Goal: Information Seeking & Learning: Learn about a topic

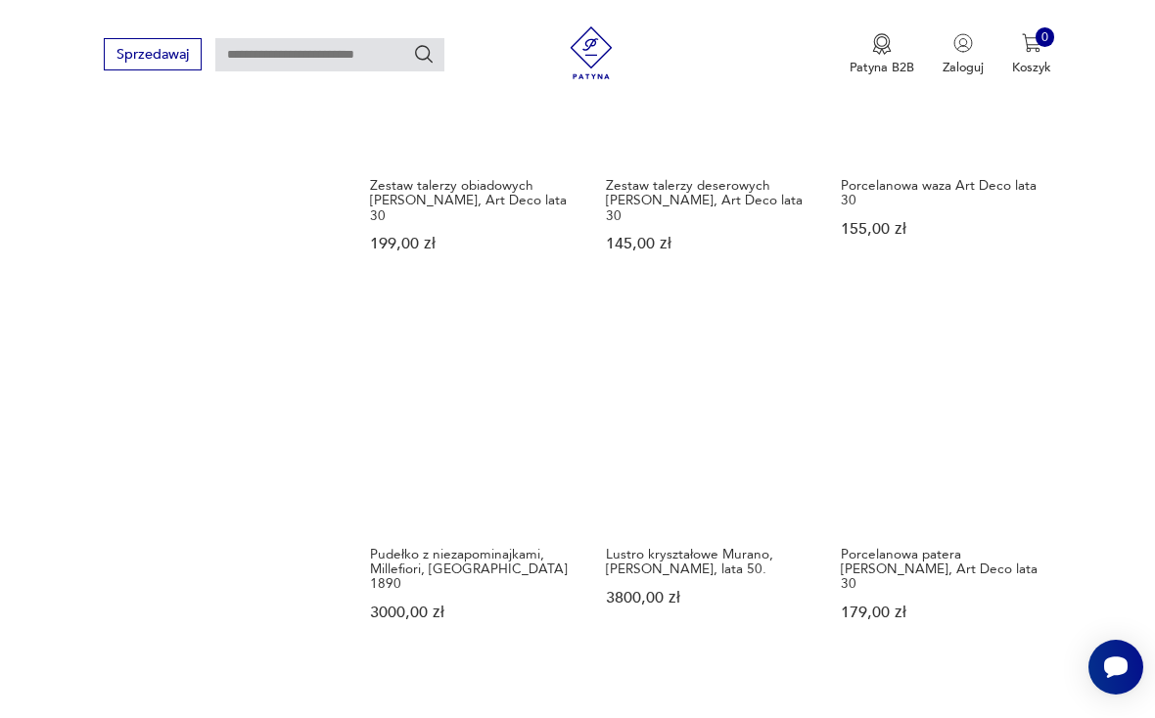
scroll to position [1366, 0]
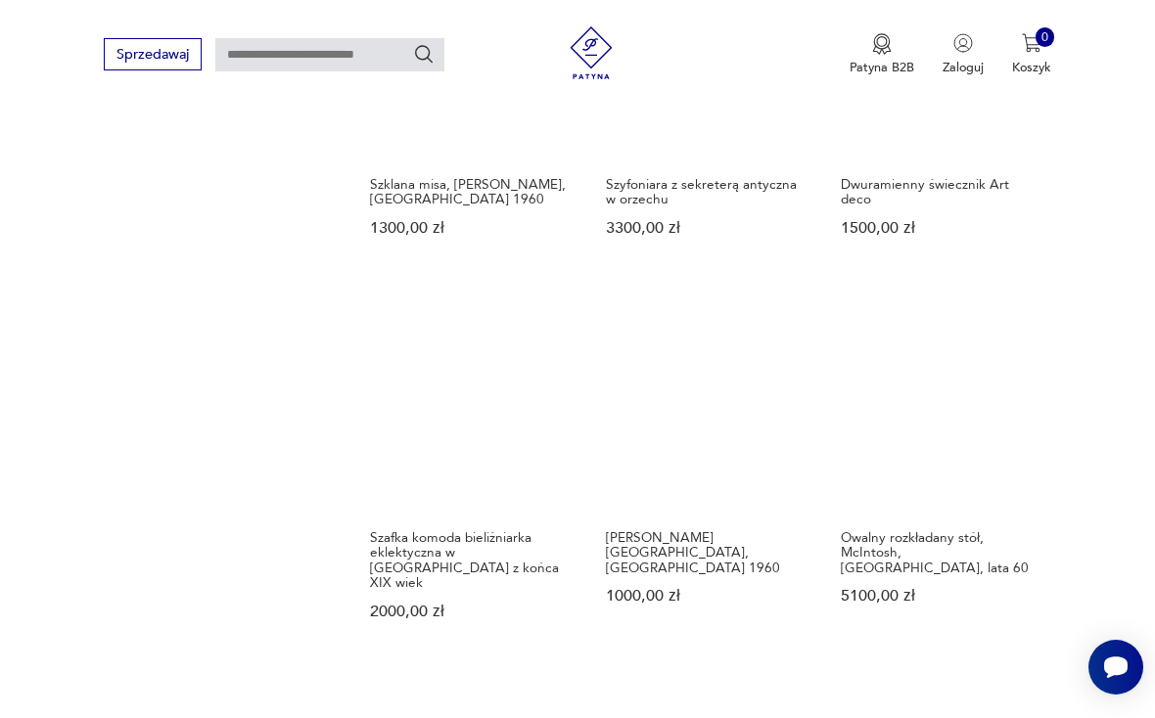
scroll to position [1350, 0]
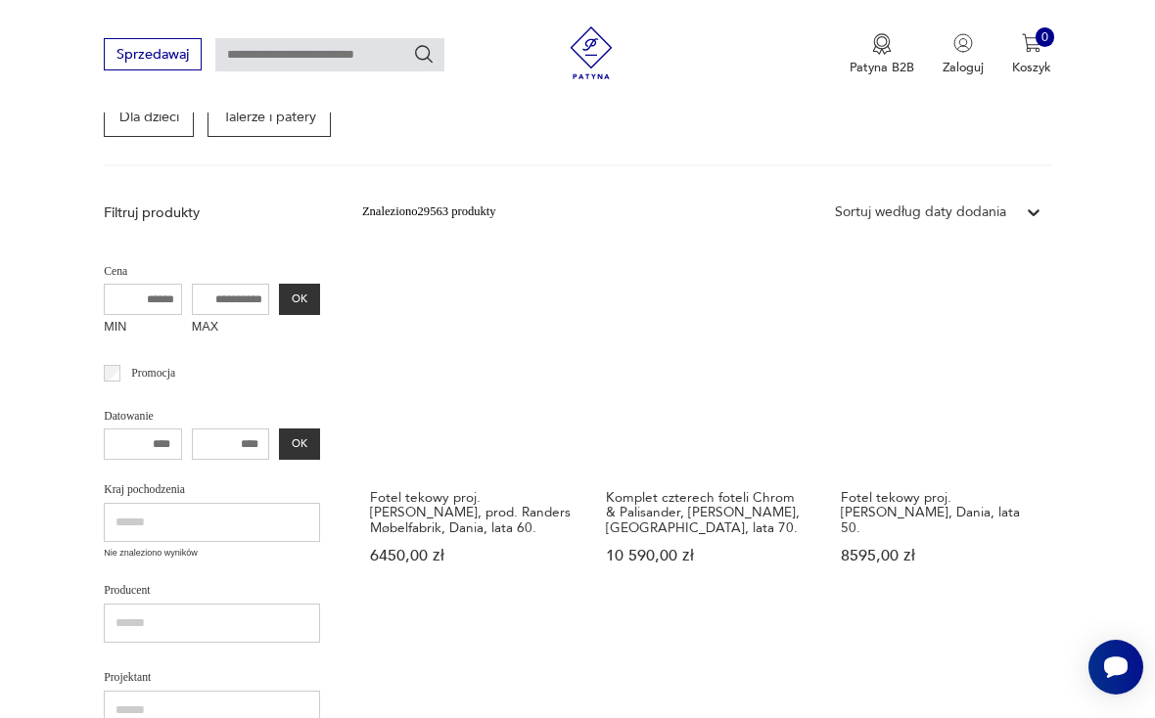
scroll to position [314, 0]
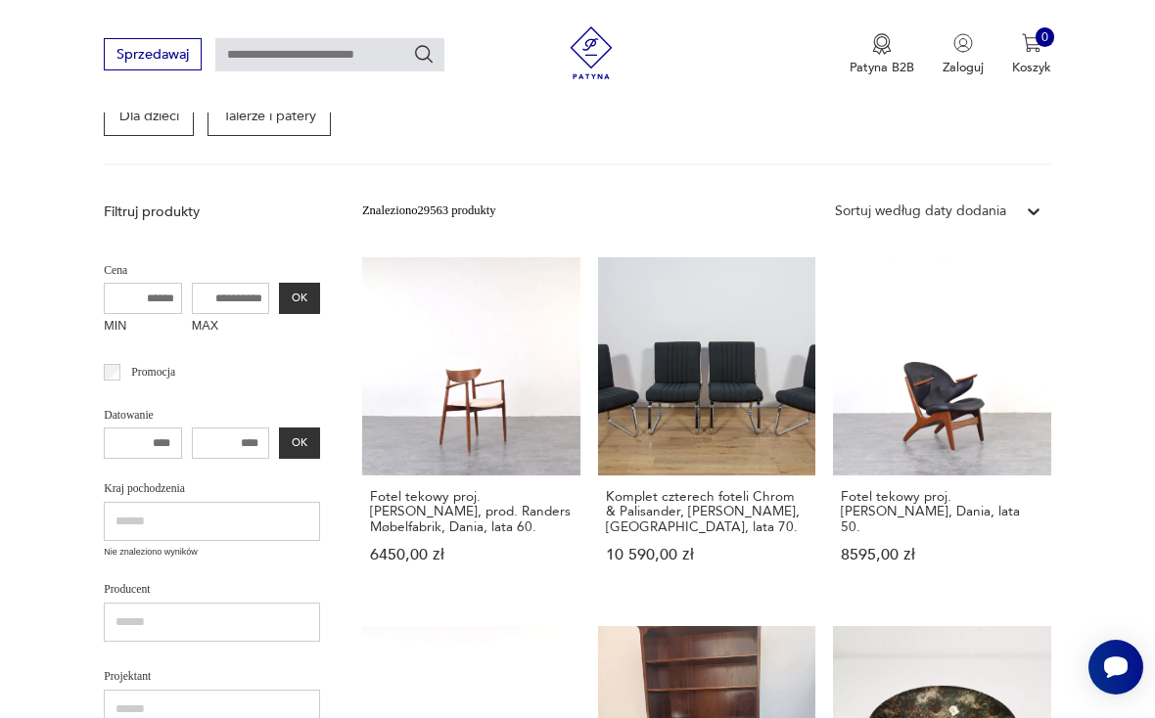
click at [841, 489] on h3 "Fotel tekowy proj. [PERSON_NAME], Dania, lata 50." at bounding box center [942, 511] width 202 height 45
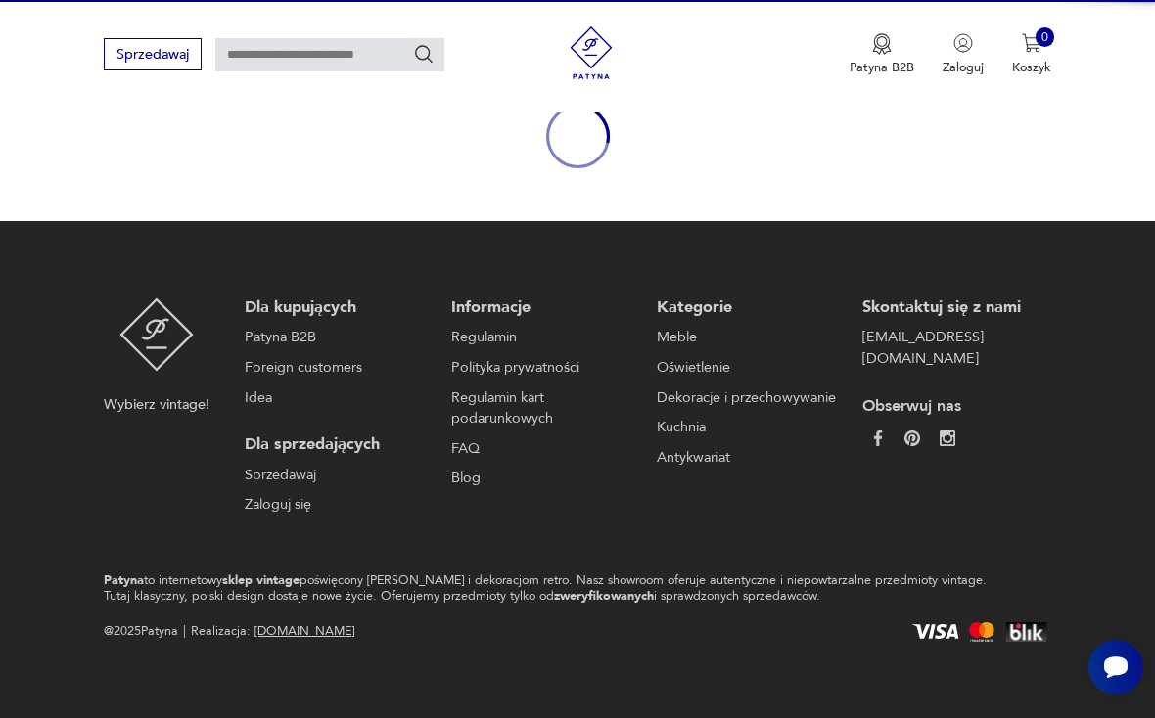
scroll to position [177, 0]
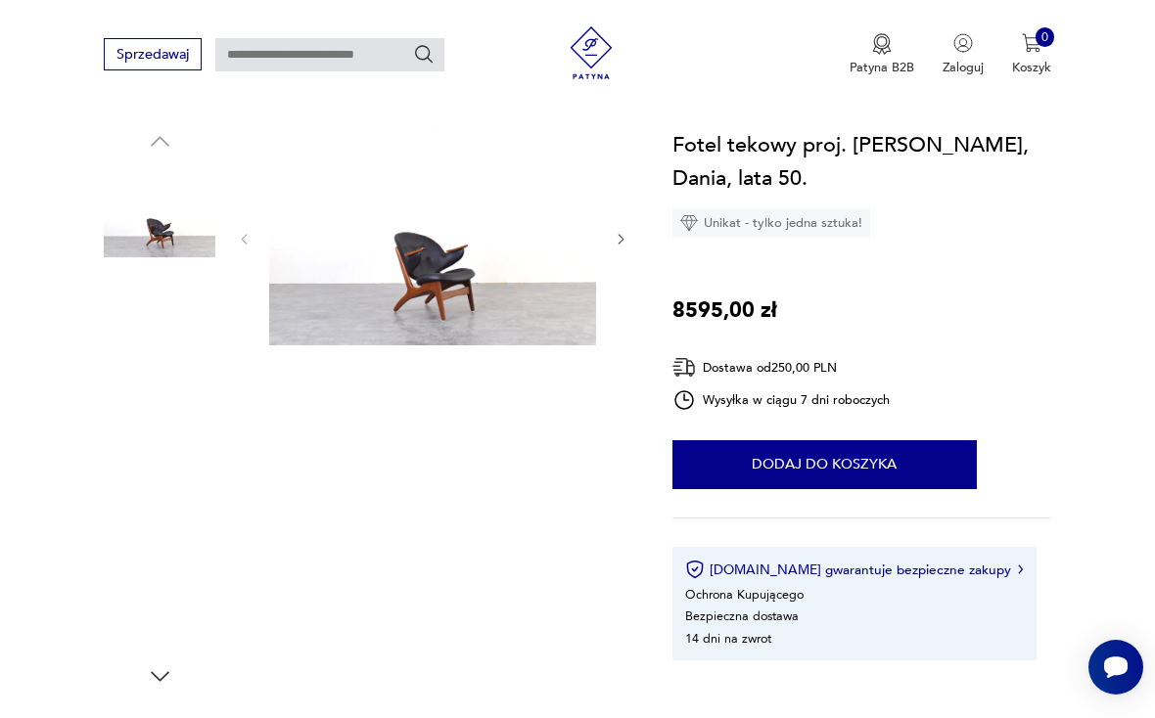
click at [456, 276] on img at bounding box center [432, 237] width 327 height 218
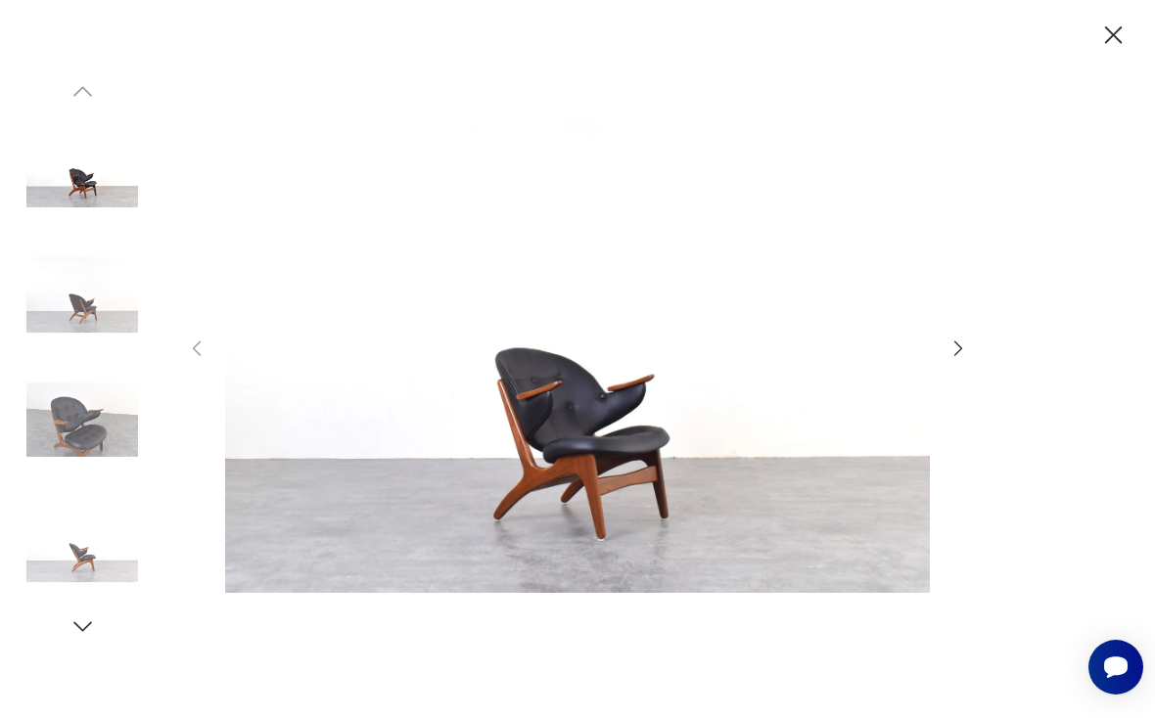
click at [966, 351] on icon "button" at bounding box center [959, 349] width 22 height 22
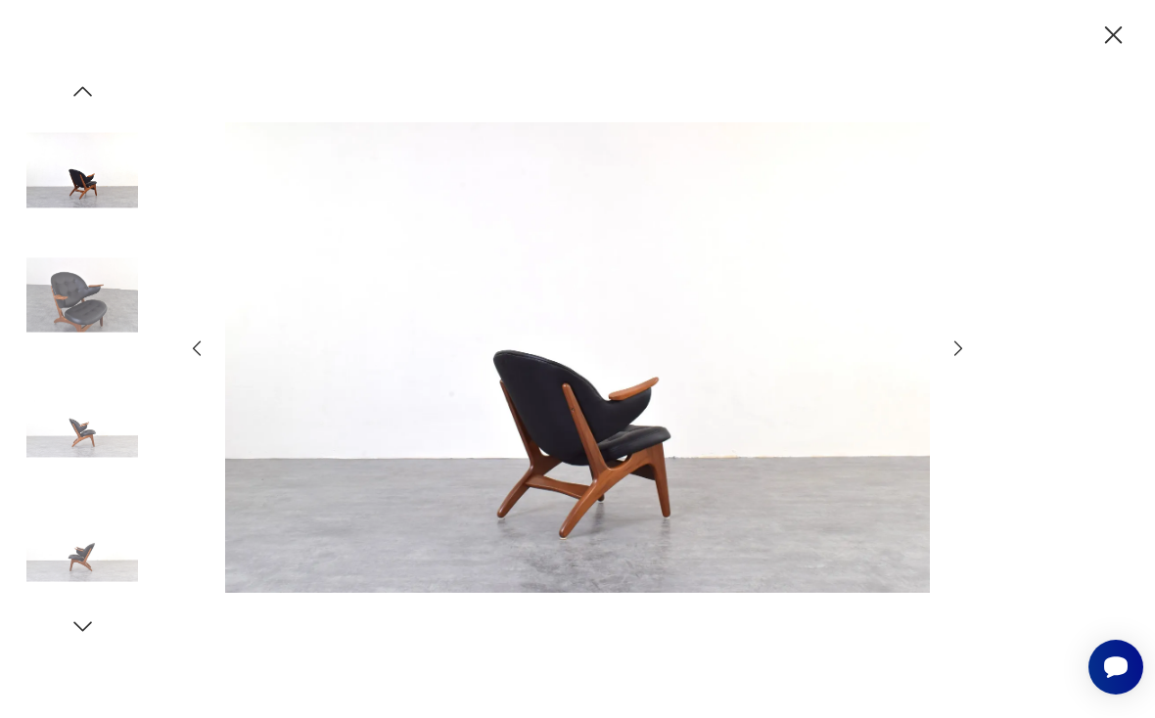
click at [969, 353] on icon "button" at bounding box center [959, 349] width 22 height 22
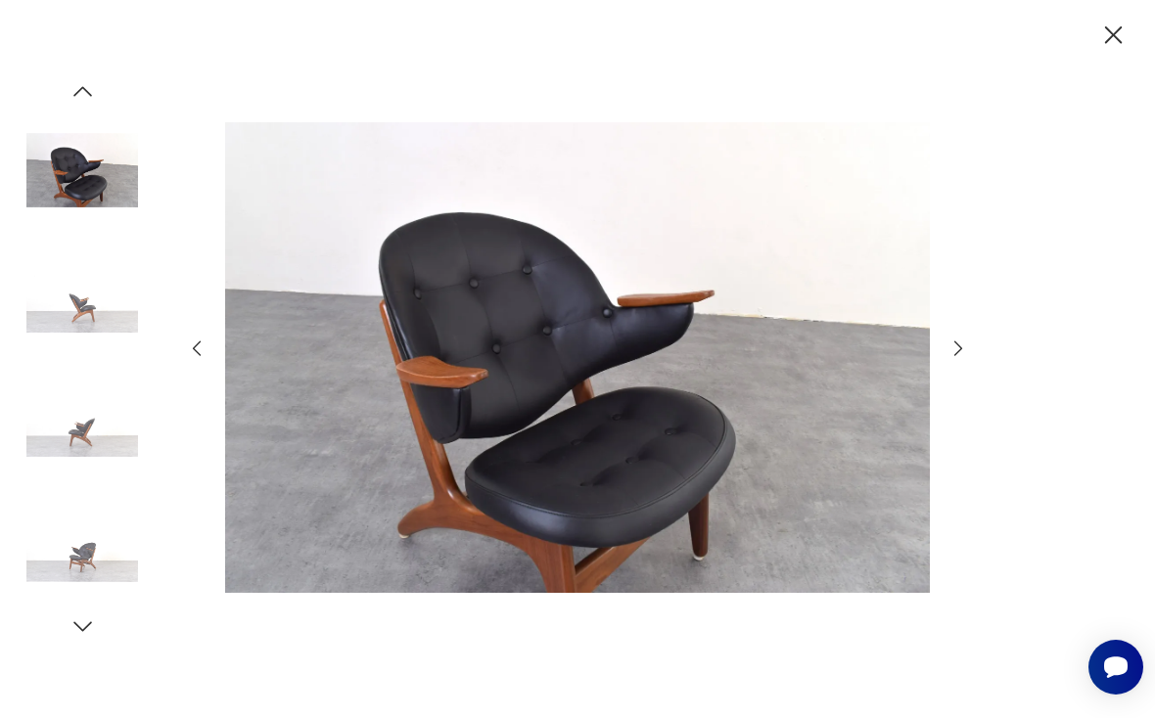
click at [968, 353] on icon "button" at bounding box center [959, 349] width 22 height 22
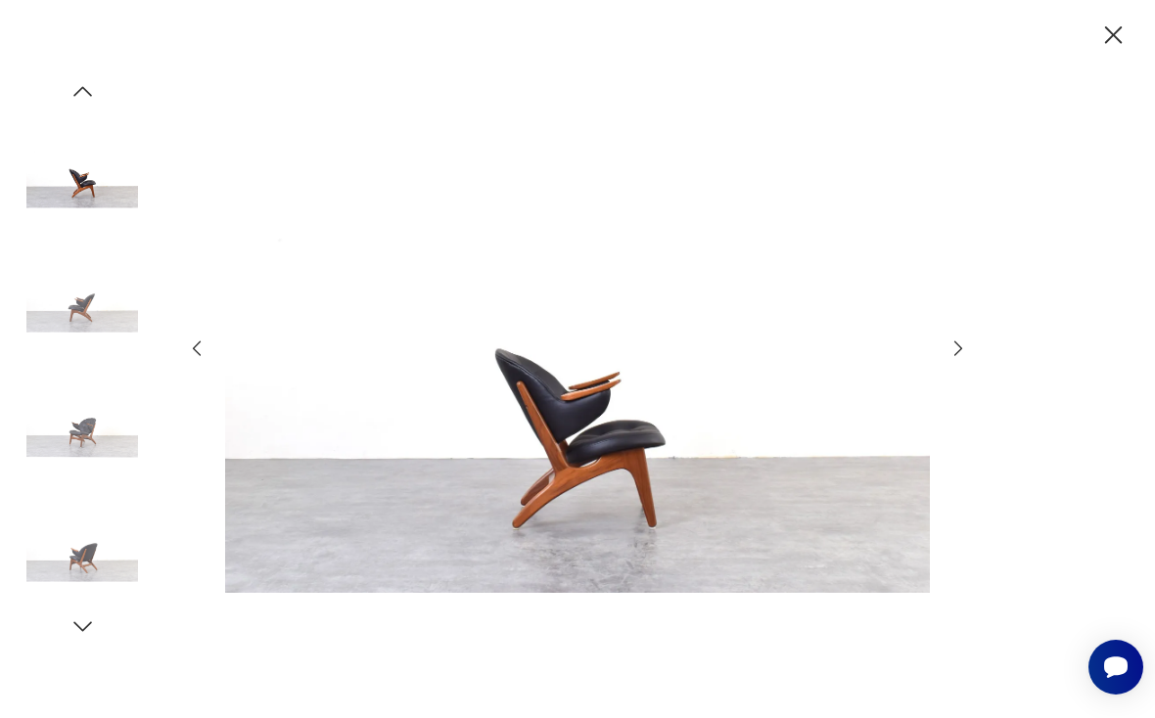
click at [968, 353] on icon "button" at bounding box center [959, 349] width 22 height 22
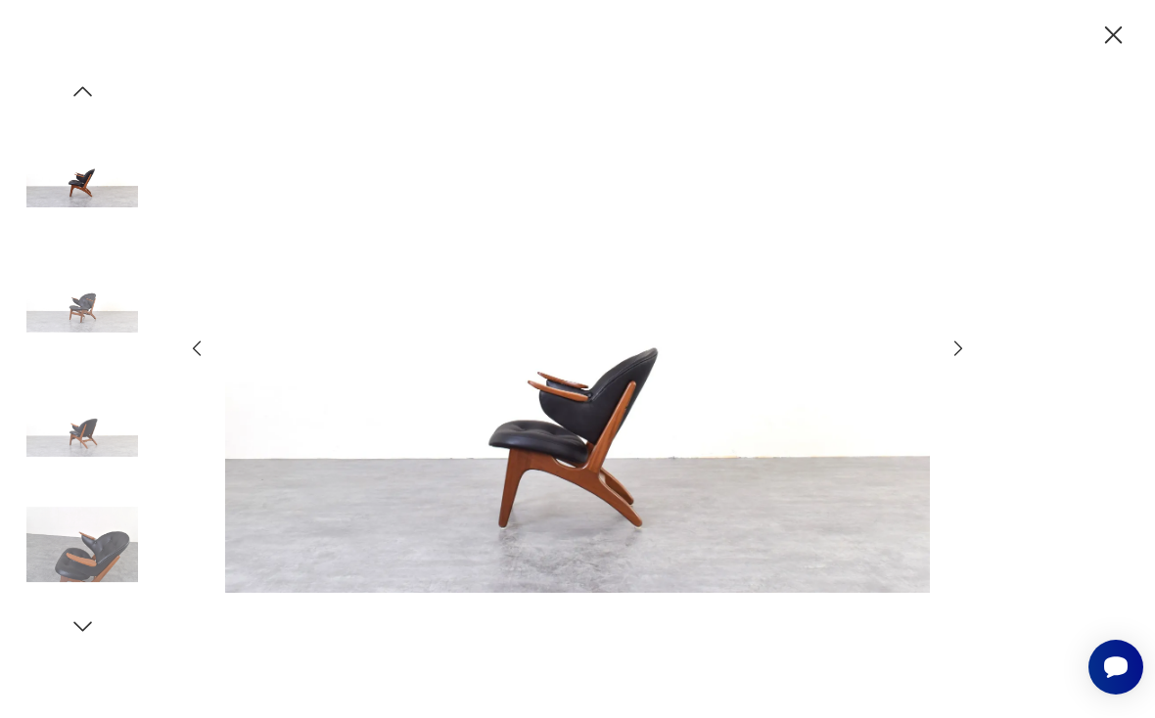
click at [1118, 30] on icon "button" at bounding box center [1113, 35] width 18 height 18
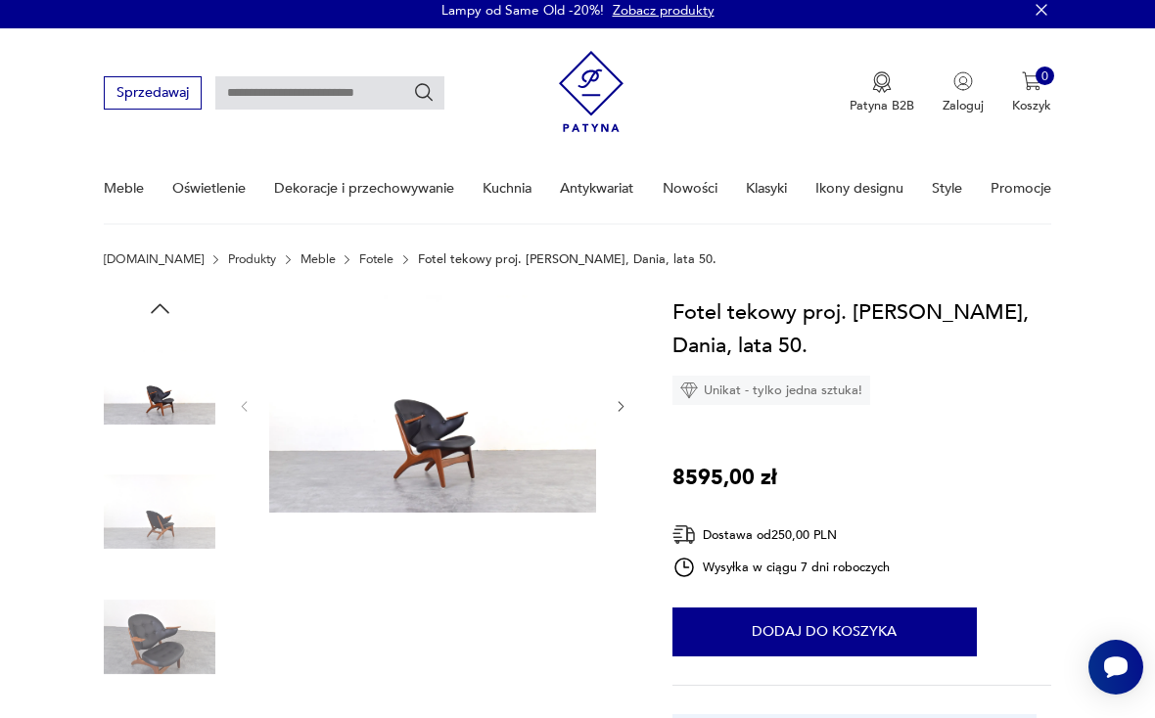
scroll to position [0, 0]
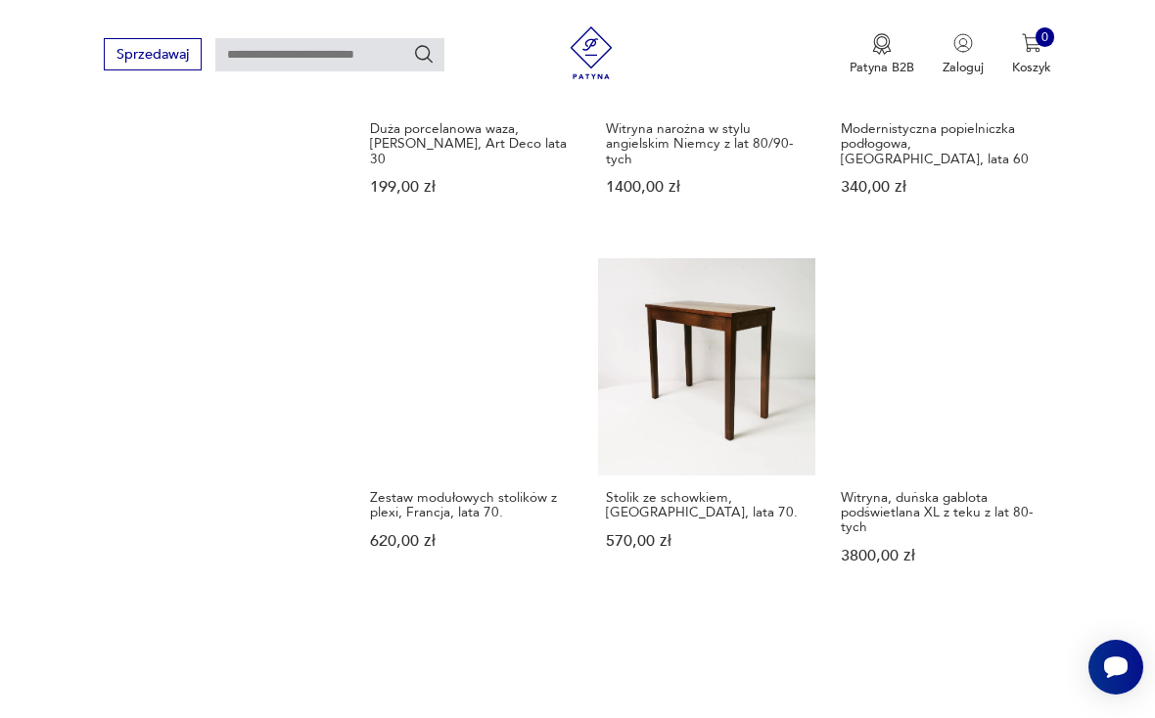
scroll to position [1421, 0]
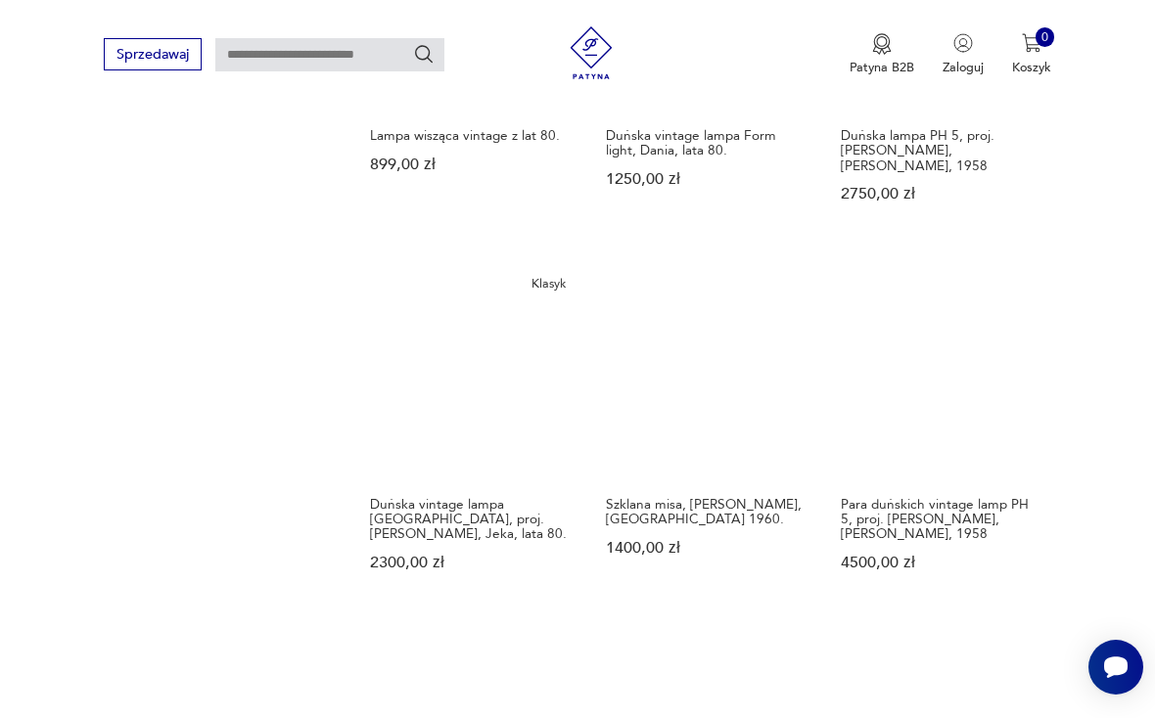
scroll to position [1411, 0]
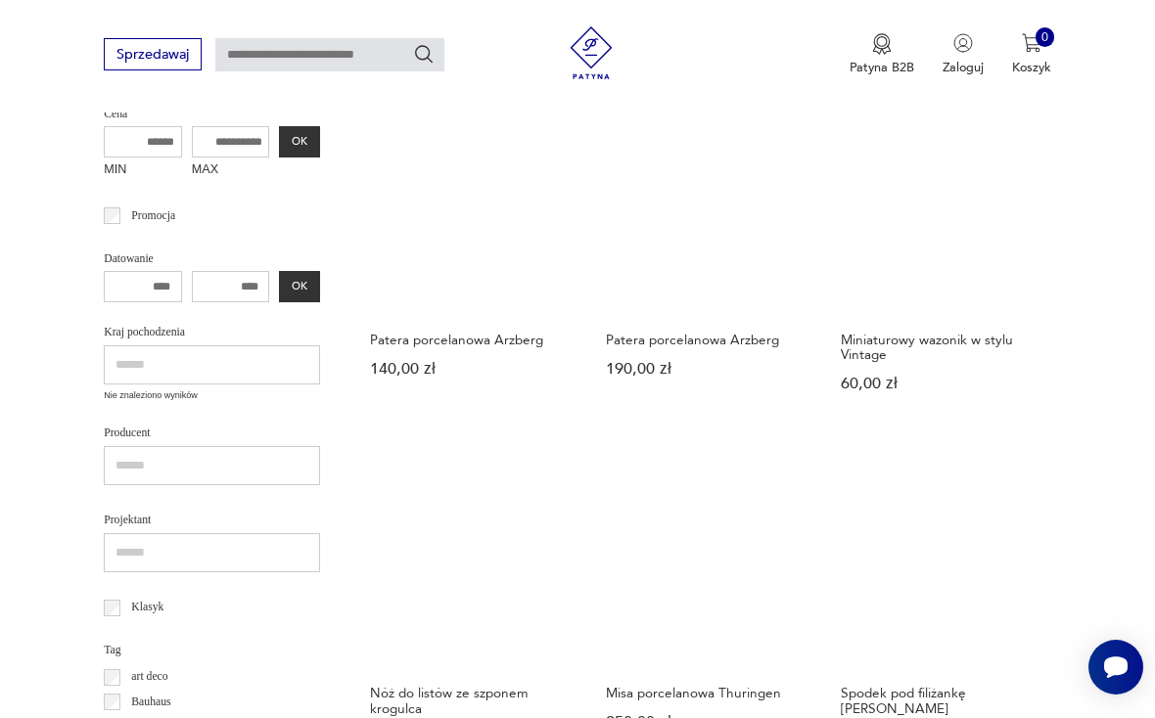
scroll to position [472, 0]
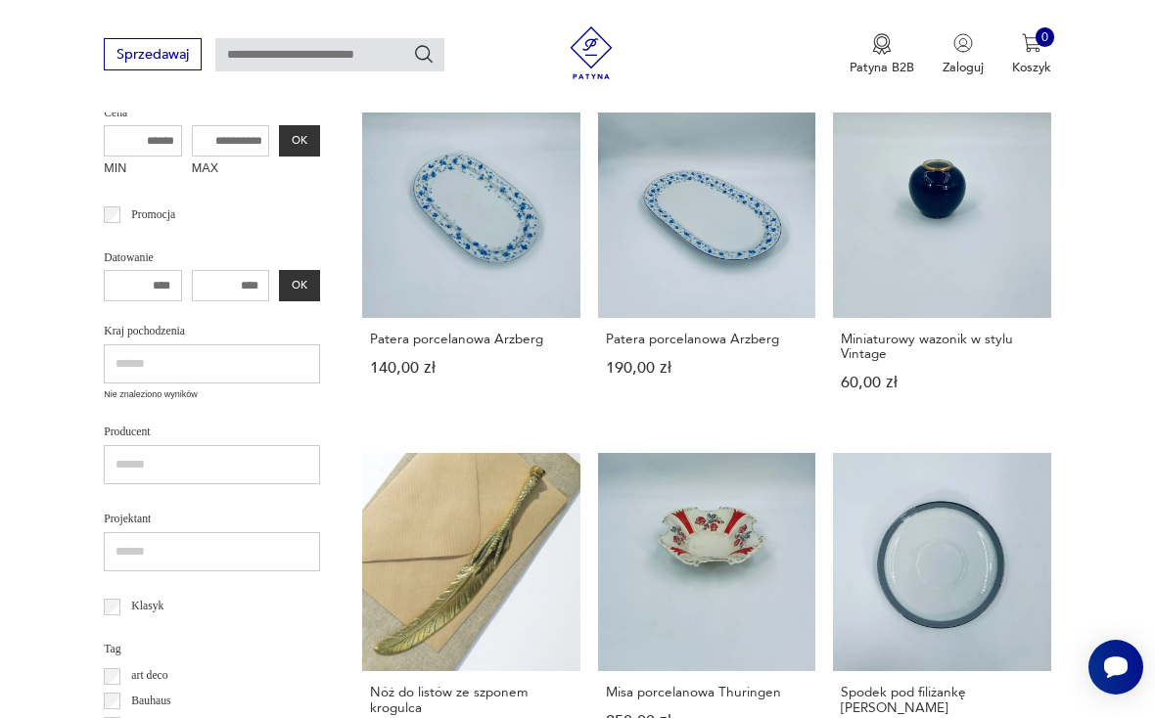
click at [348, 54] on input "text" at bounding box center [329, 54] width 229 height 33
type input "*******"
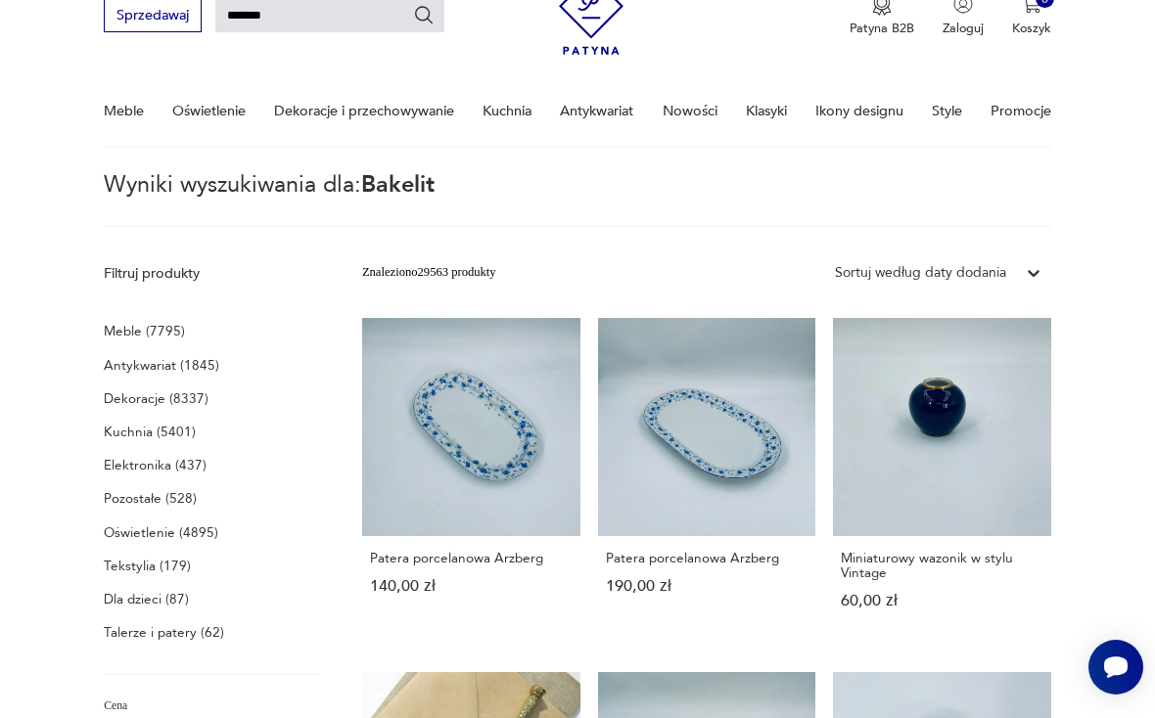
scroll to position [48, 0]
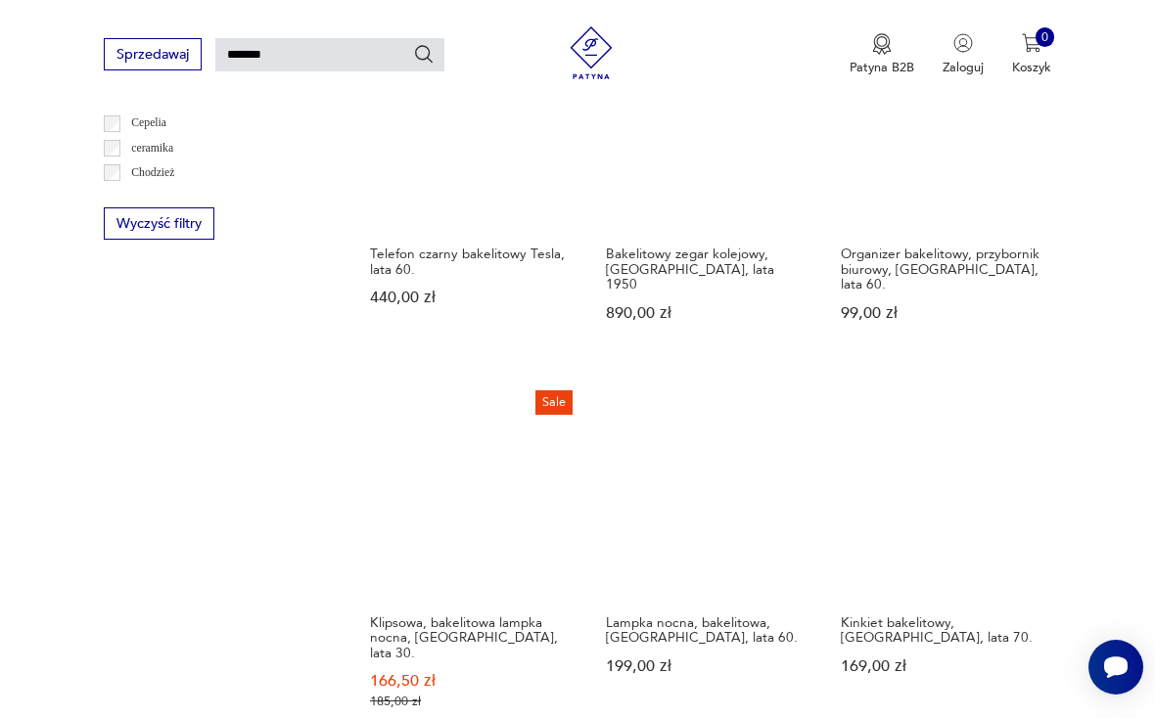
scroll to position [1207, 0]
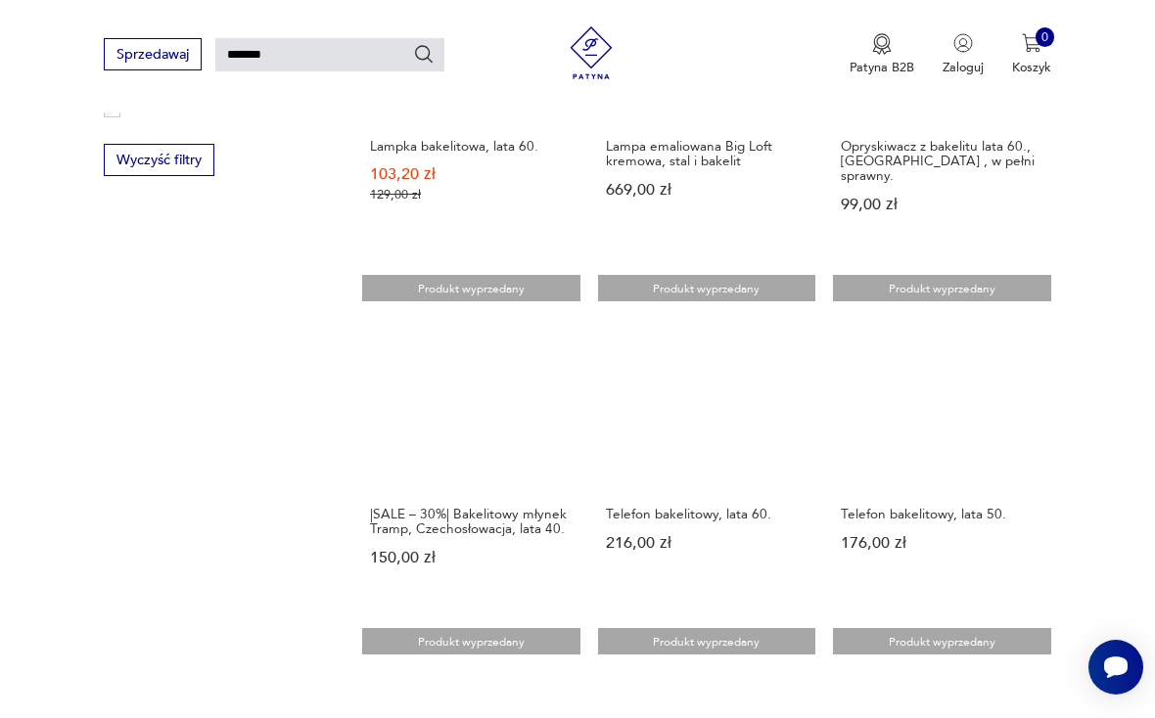
scroll to position [1260, 0]
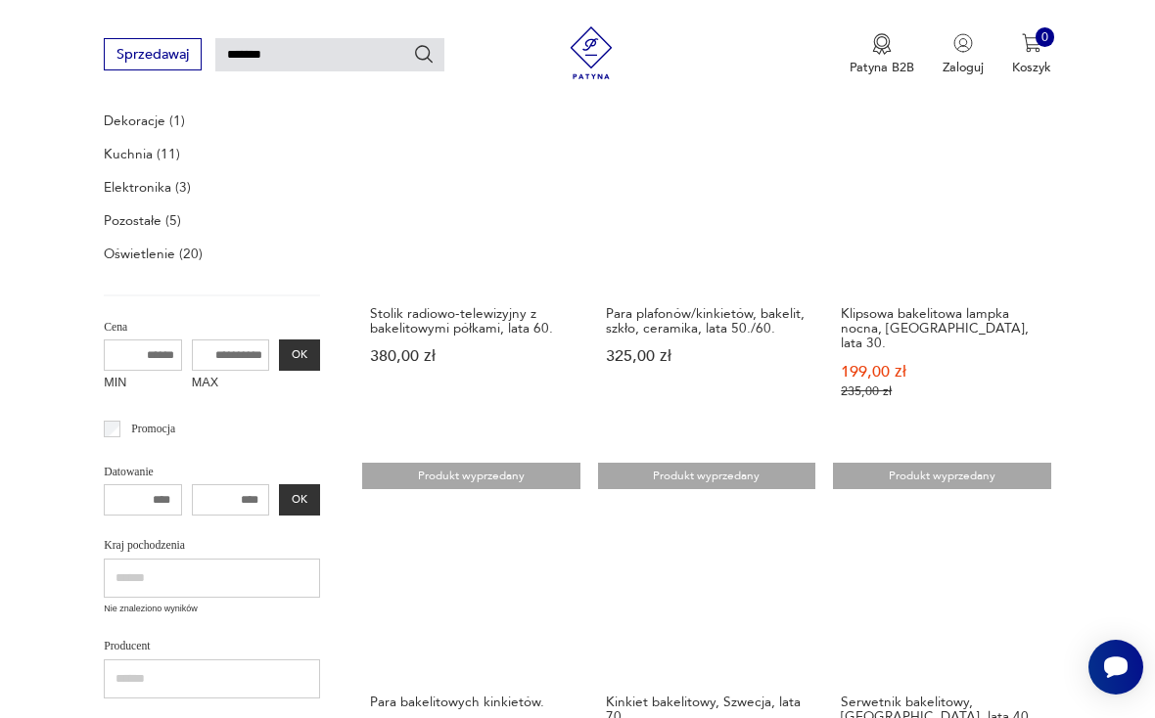
scroll to position [378, 0]
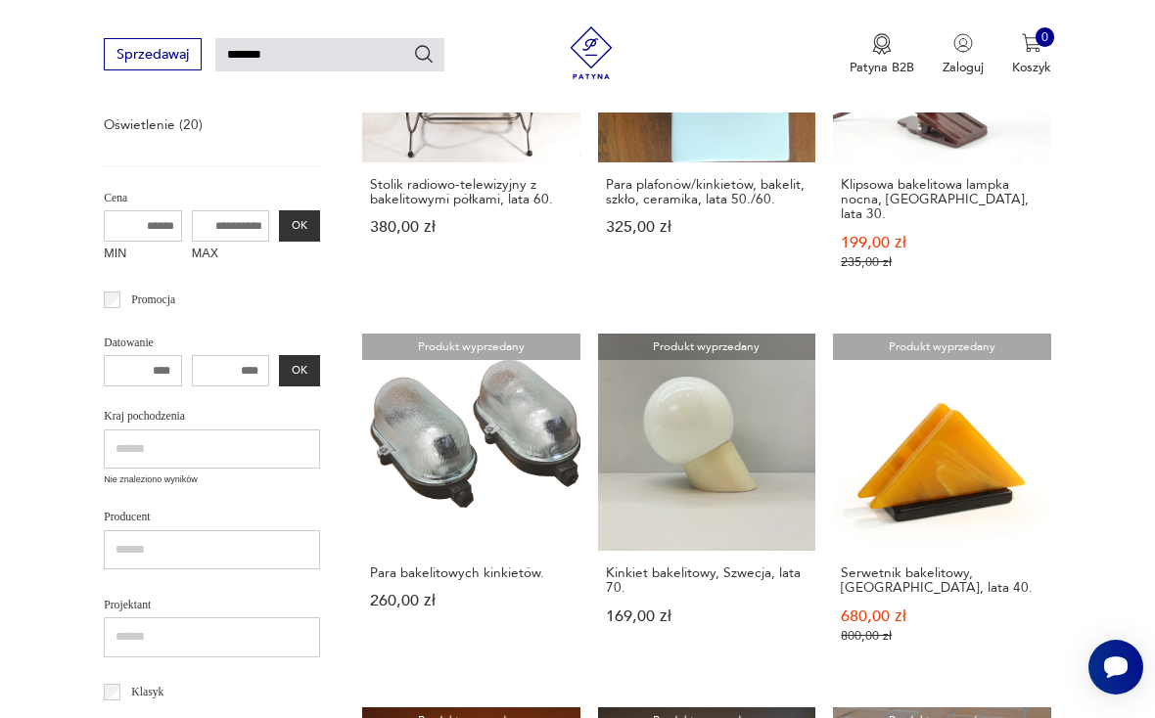
click at [833, 391] on link "Produkt wyprzedany Serwetnik bakelitowy, [GEOGRAPHIC_DATA], lata 40. 680,00 zł …" at bounding box center [942, 507] width 218 height 346
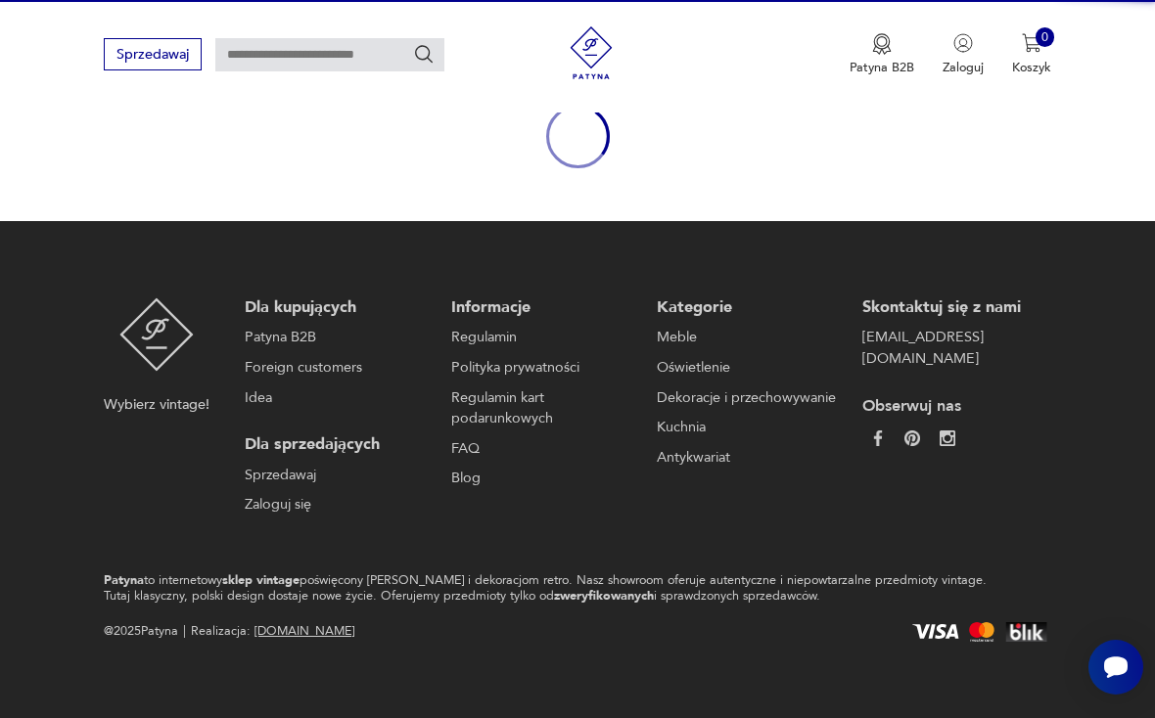
scroll to position [177, 0]
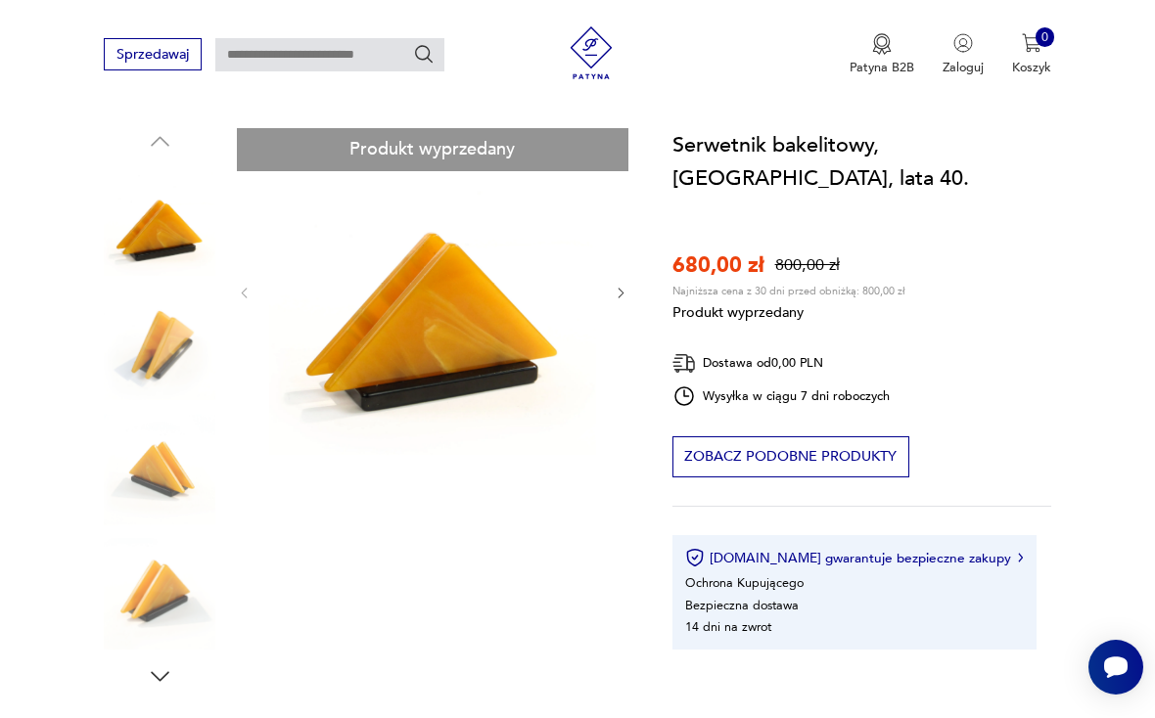
click at [159, 352] on div "Produkt wyprzedany Opis produktu Serwetnik bakelitowy. Polska lata 40. W całośc…" at bounding box center [367, 599] width 526 height 942
click at [162, 352] on div "Produkt wyprzedany Opis produktu Serwetnik bakelitowy. Polska lata 40. W całośc…" at bounding box center [367, 599] width 526 height 942
click at [167, 490] on div "Produkt wyprzedany Opis produktu Serwetnik bakelitowy. Polska lata 40. W całośc…" at bounding box center [367, 599] width 526 height 942
click at [166, 607] on div "Produkt wyprzedany Opis produktu Serwetnik bakelitowy. Polska lata 40. W całośc…" at bounding box center [367, 599] width 526 height 942
click at [628, 278] on div "Produkt wyprzedany Opis produktu Serwetnik bakelitowy. Polska lata 40. W całośc…" at bounding box center [367, 599] width 526 height 942
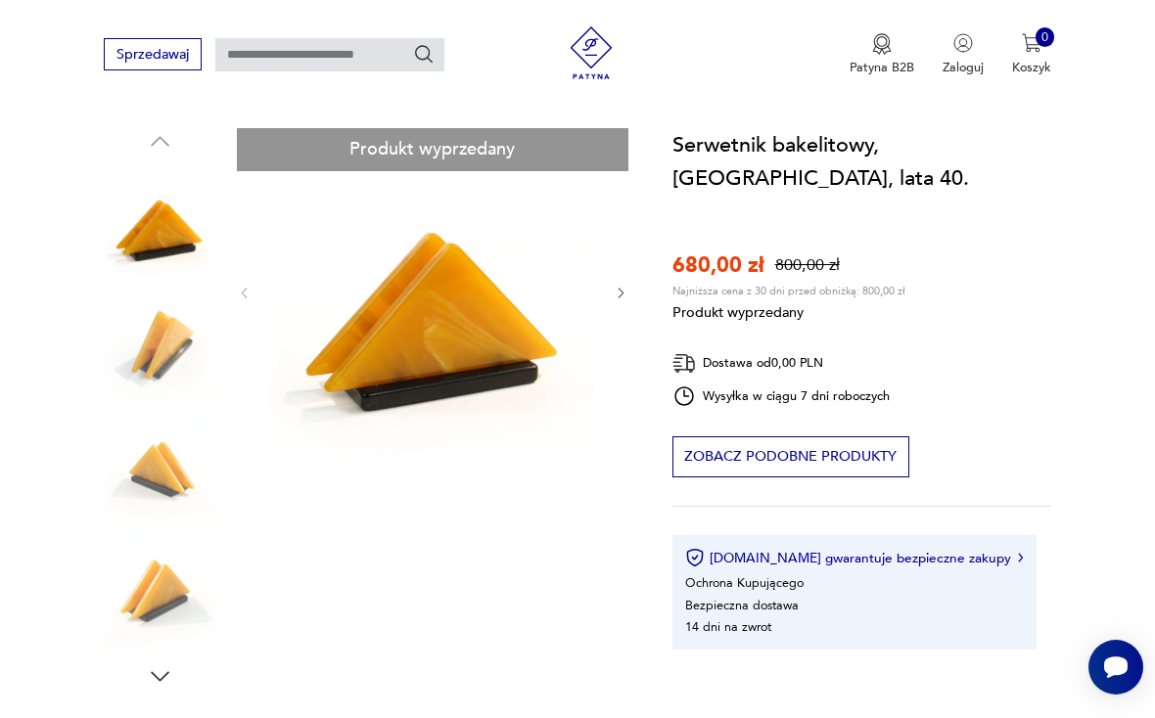
click at [627, 284] on div "Produkt wyprzedany Opis produktu Serwetnik bakelitowy. Polska lata 40. W całośc…" at bounding box center [367, 599] width 526 height 942
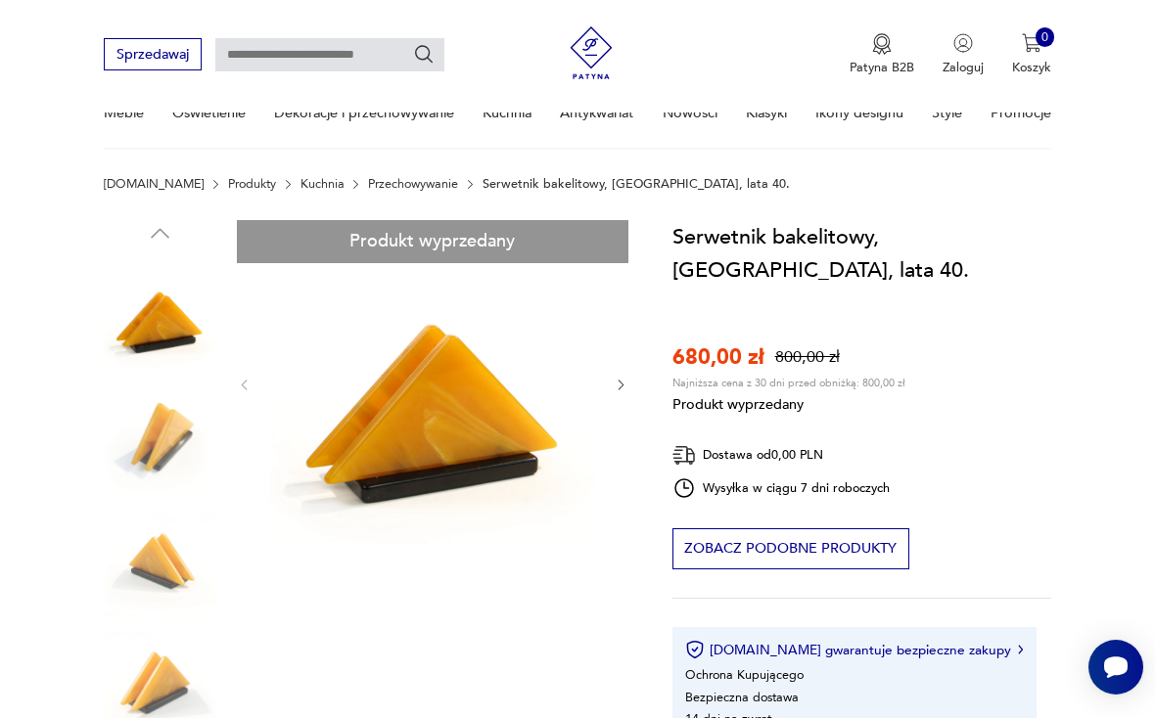
scroll to position [0, 0]
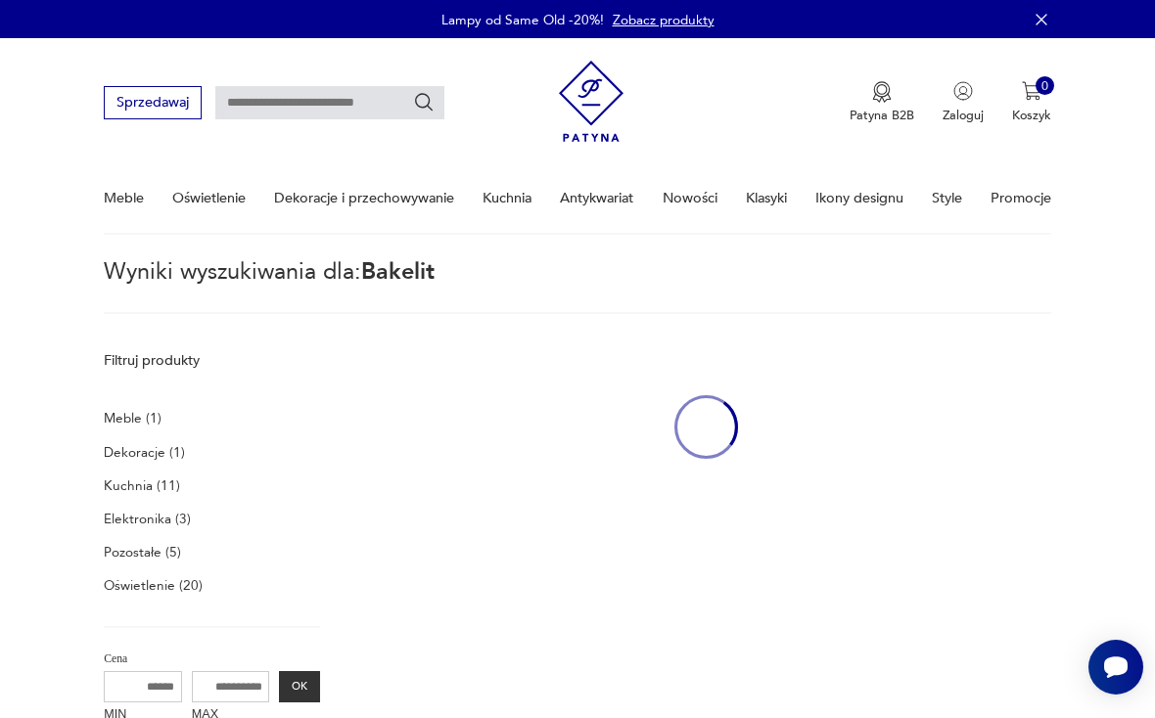
type input "*******"
